Goal: Task Accomplishment & Management: Complete application form

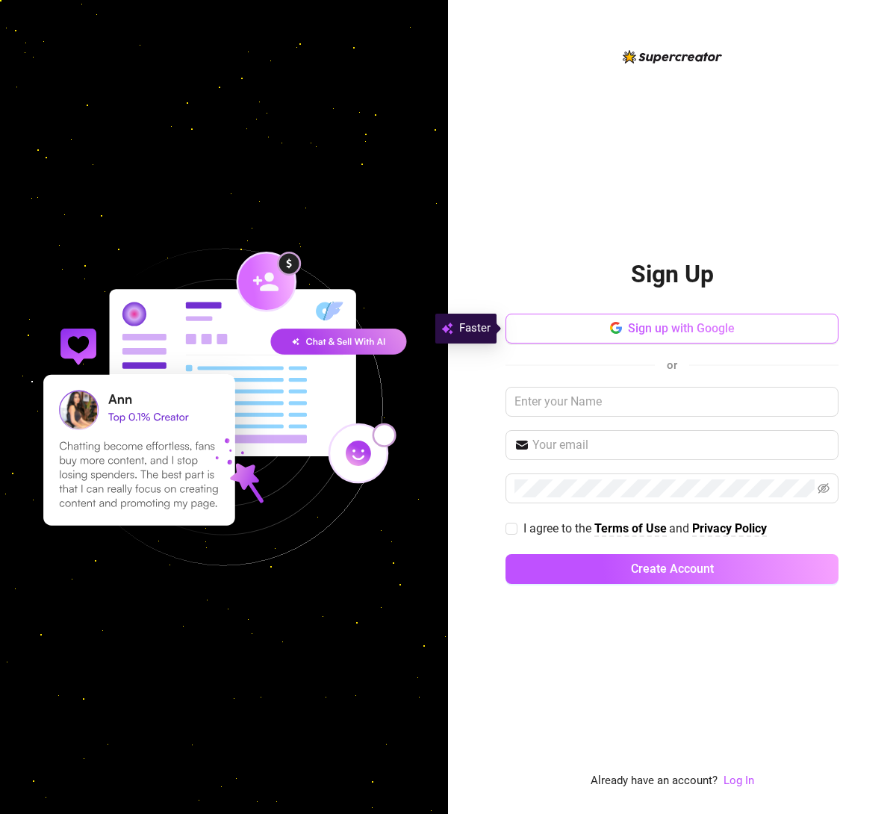
click at [638, 338] on button "Sign up with Google" at bounding box center [672, 329] width 333 height 30
